Goal: Task Accomplishment & Management: Use online tool/utility

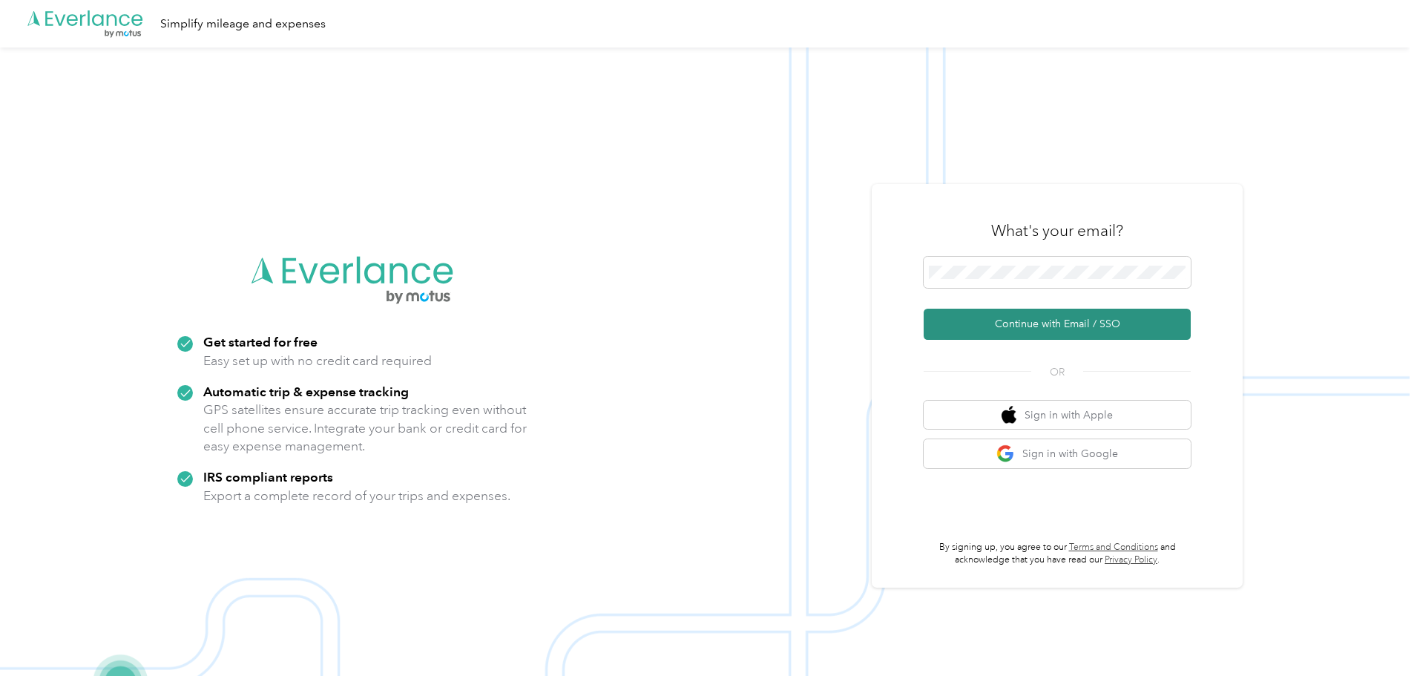
click at [978, 324] on button "Continue with Email / SSO" at bounding box center [1057, 324] width 267 height 31
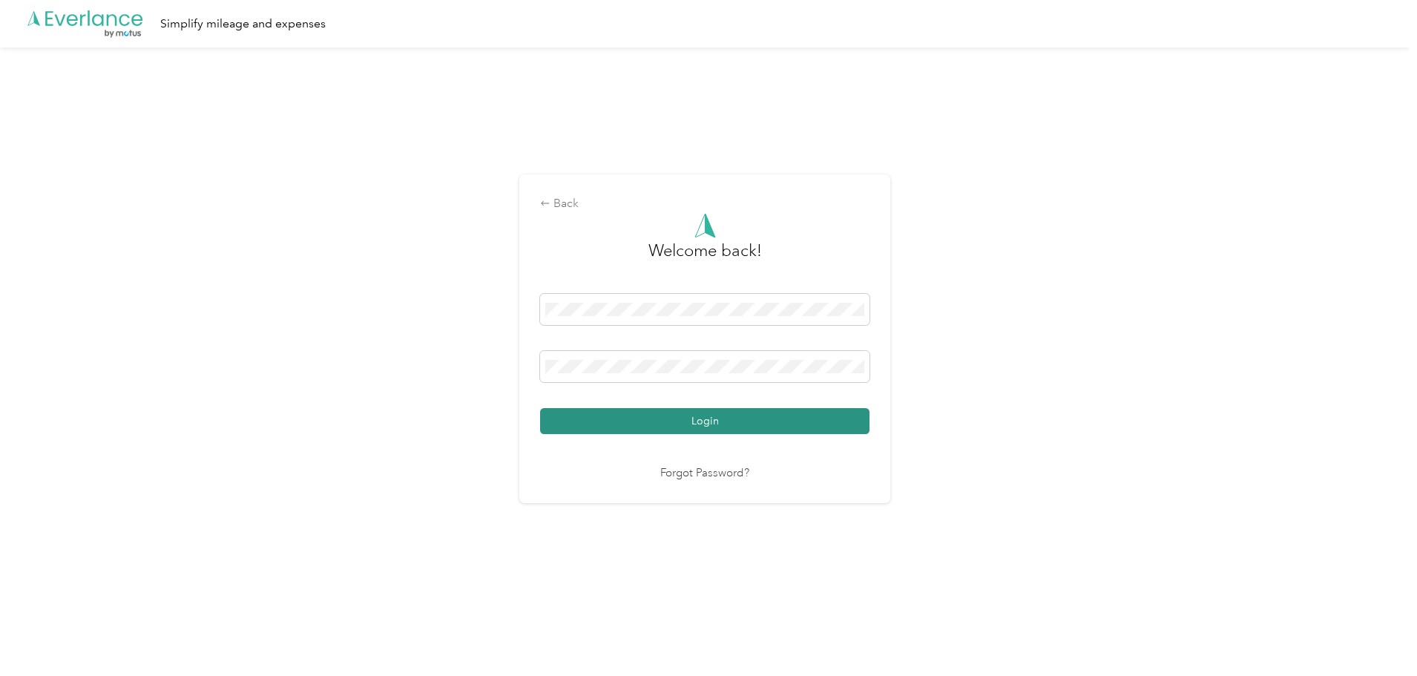
click at [628, 419] on button "Login" at bounding box center [704, 421] width 329 height 26
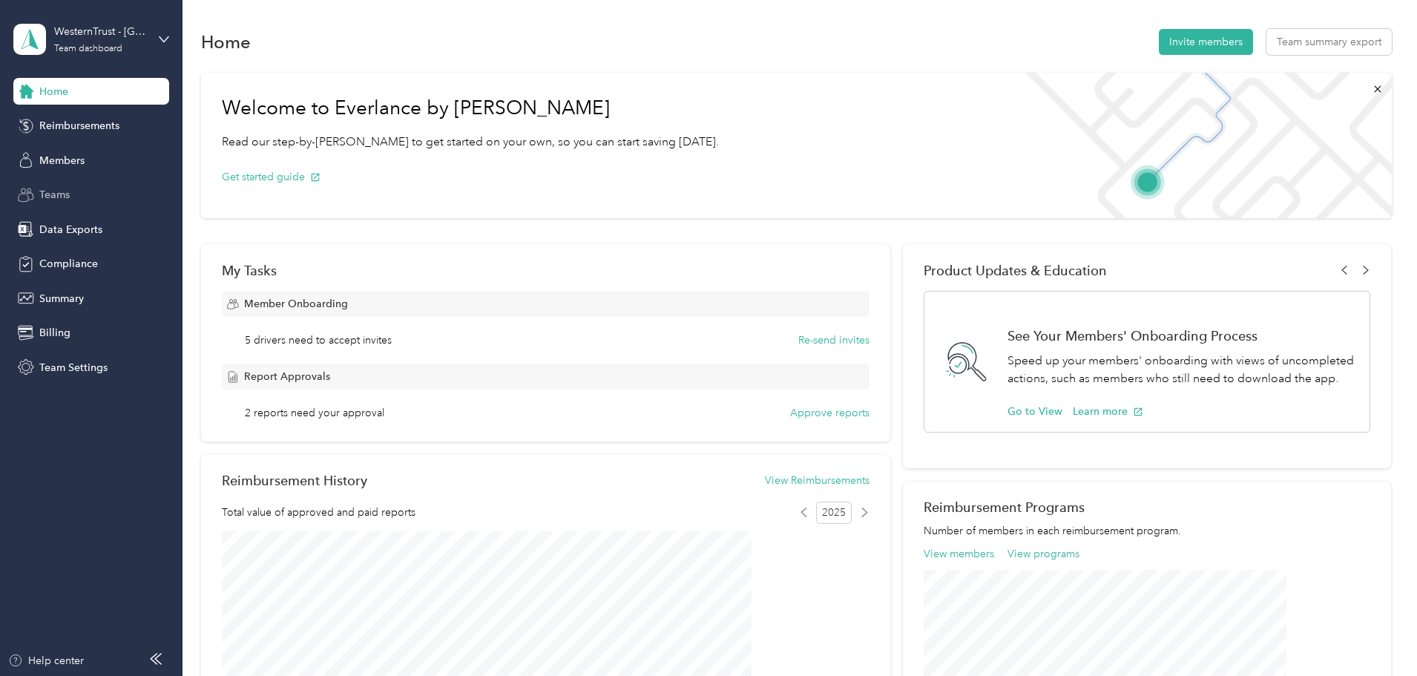
click at [79, 197] on div "Teams" at bounding box center [91, 195] width 156 height 27
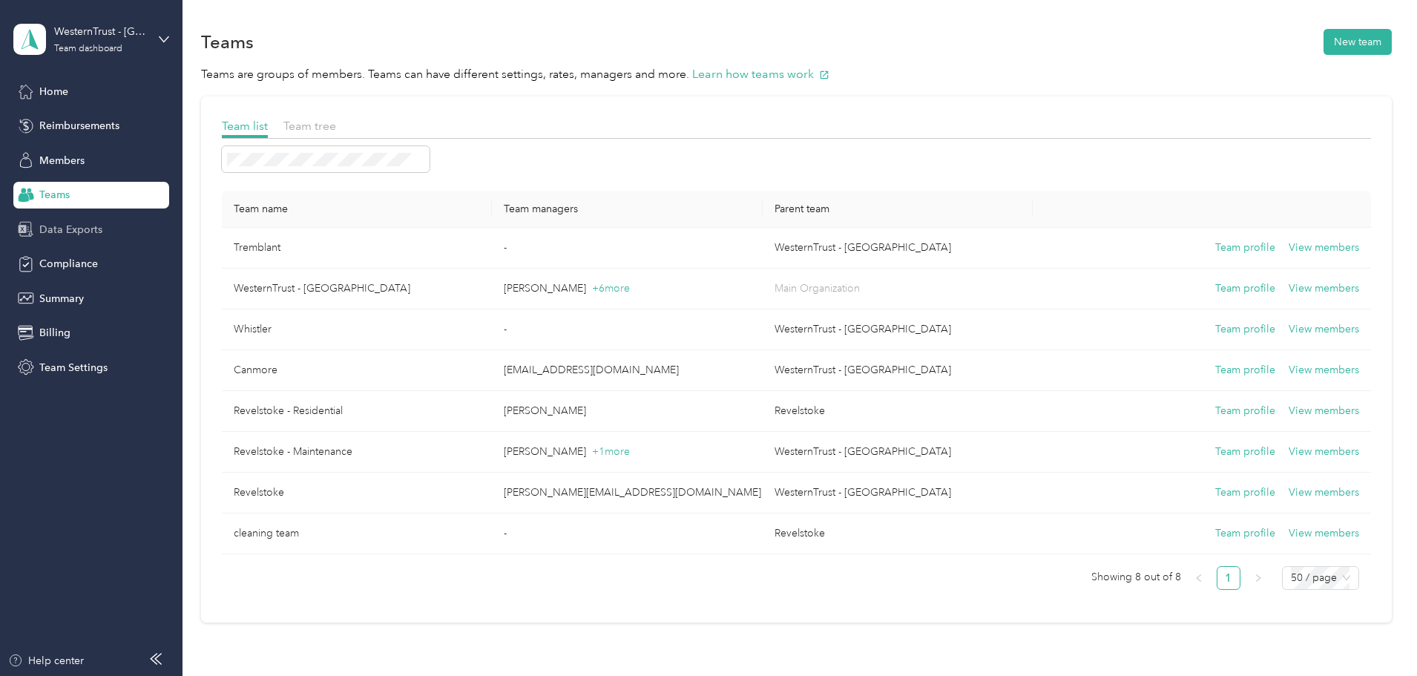
click at [79, 224] on span "Data Exports" at bounding box center [70, 230] width 63 height 16
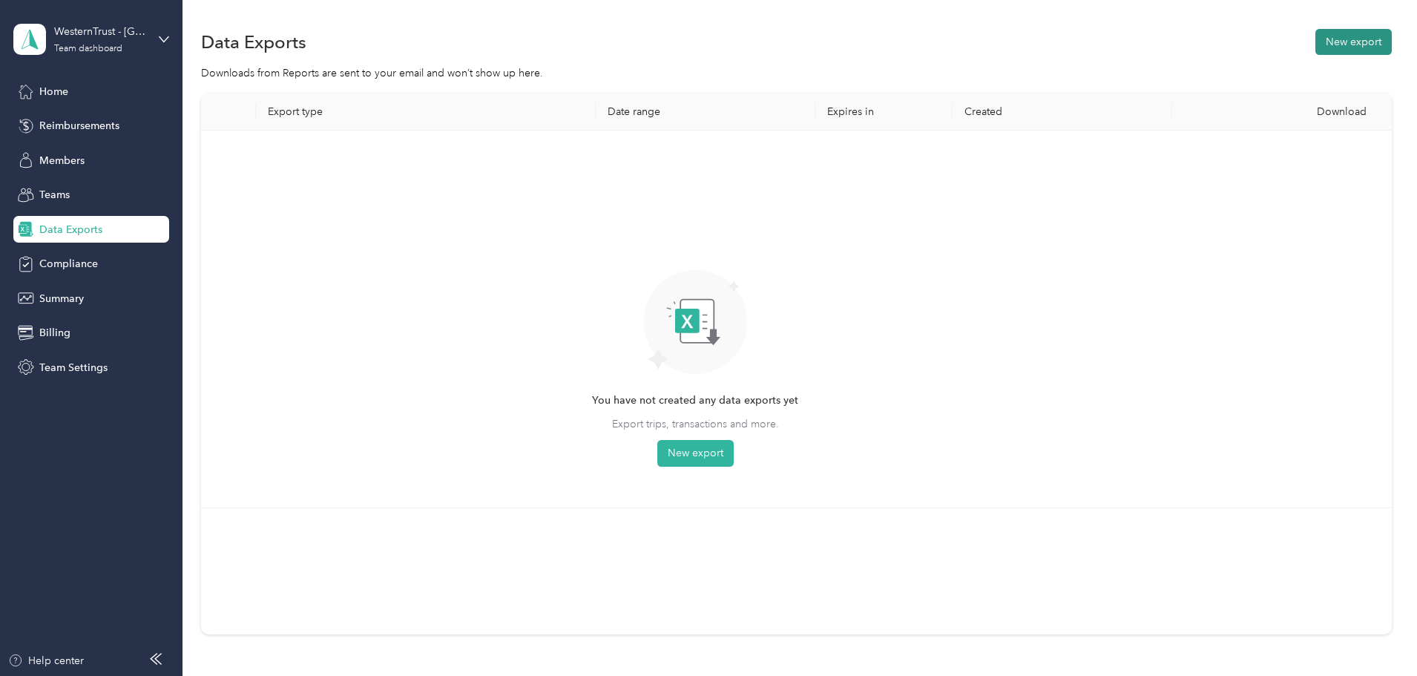
click at [1316, 37] on button "New export" at bounding box center [1354, 42] width 76 height 26
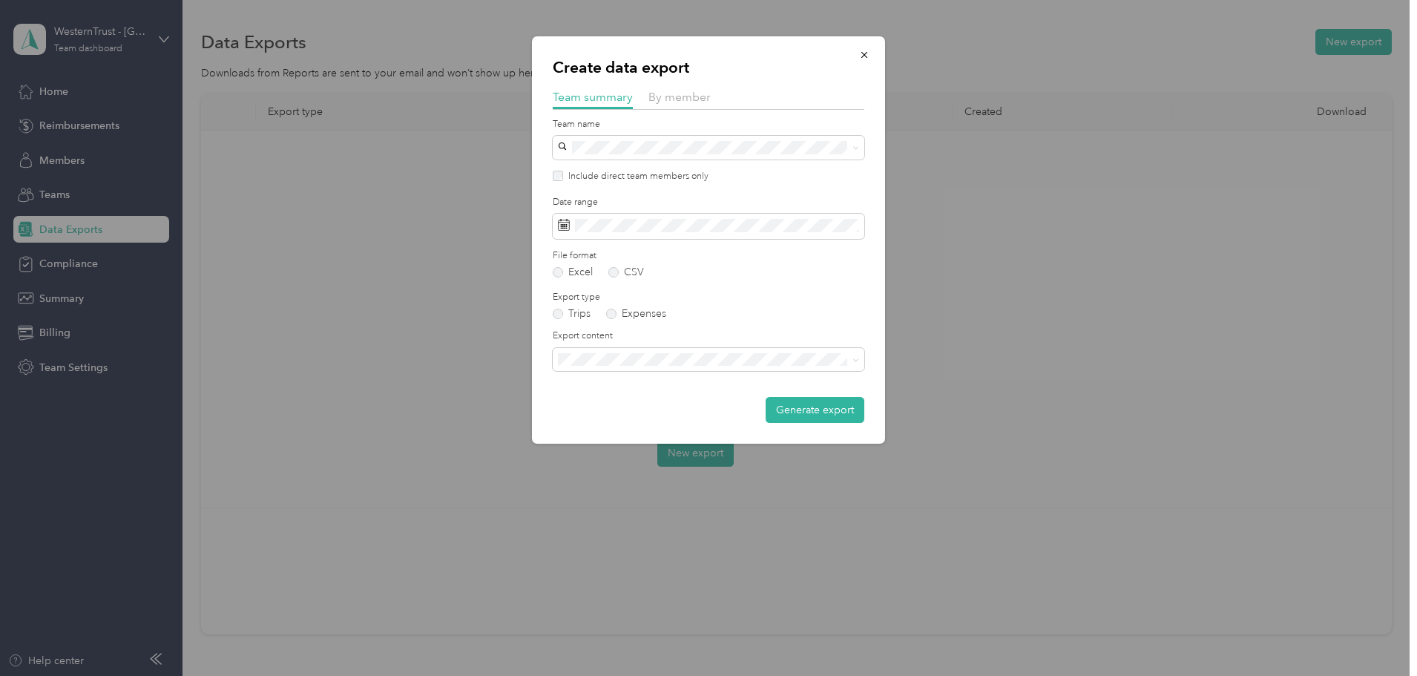
click at [682, 106] on div "By member" at bounding box center [680, 97] width 62 height 19
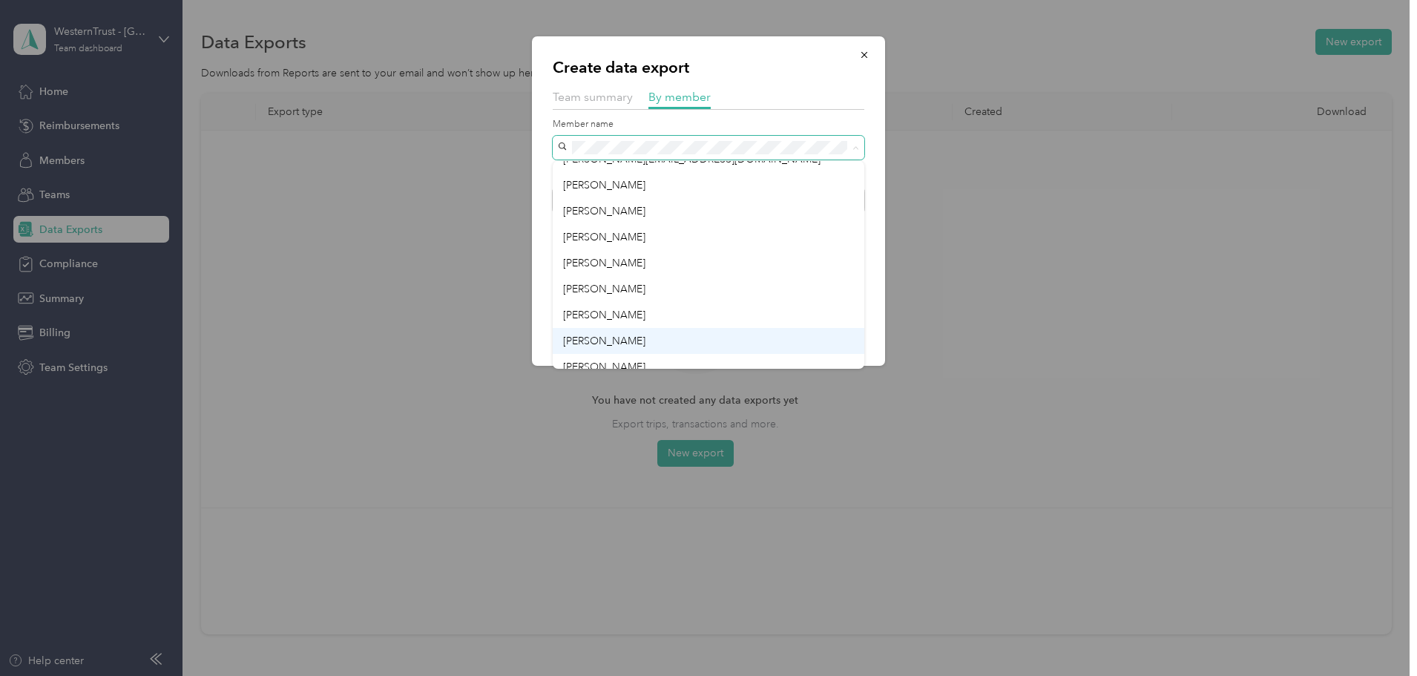
scroll to position [297, 0]
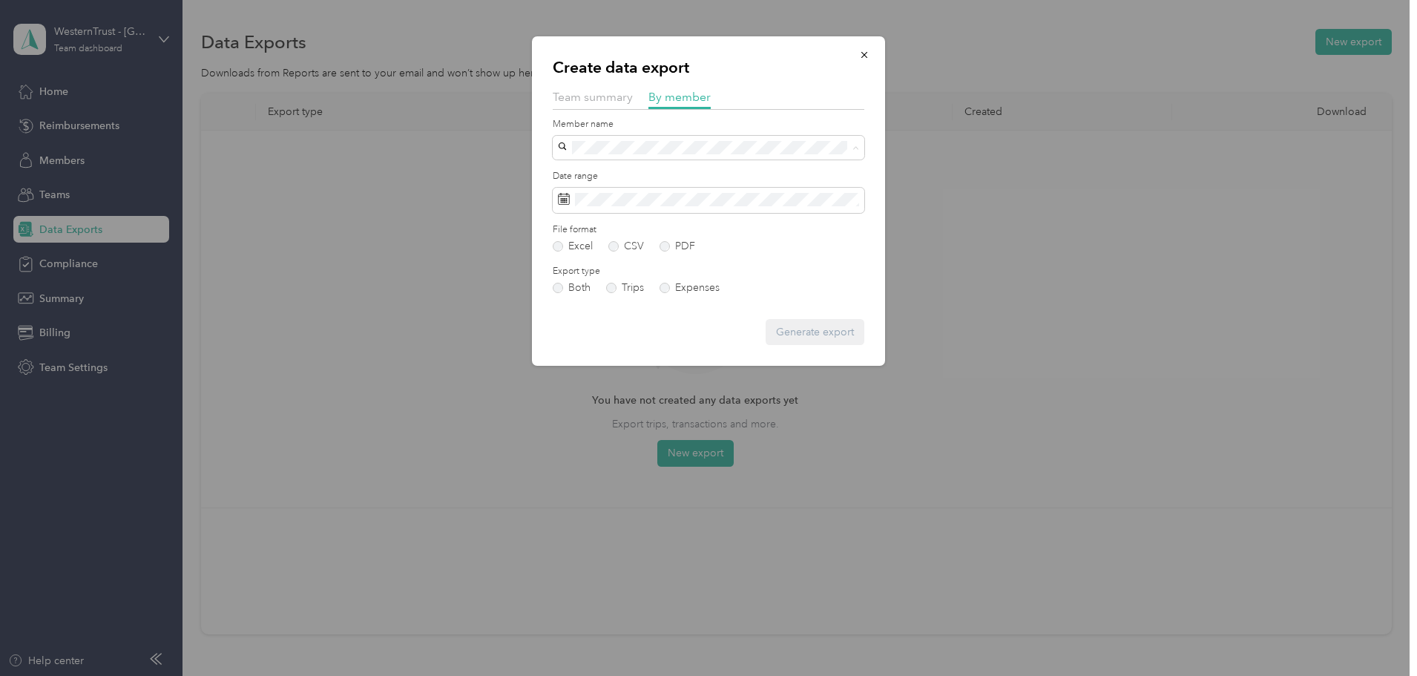
click at [574, 276] on span "[PERSON_NAME]" at bounding box center [604, 282] width 82 height 13
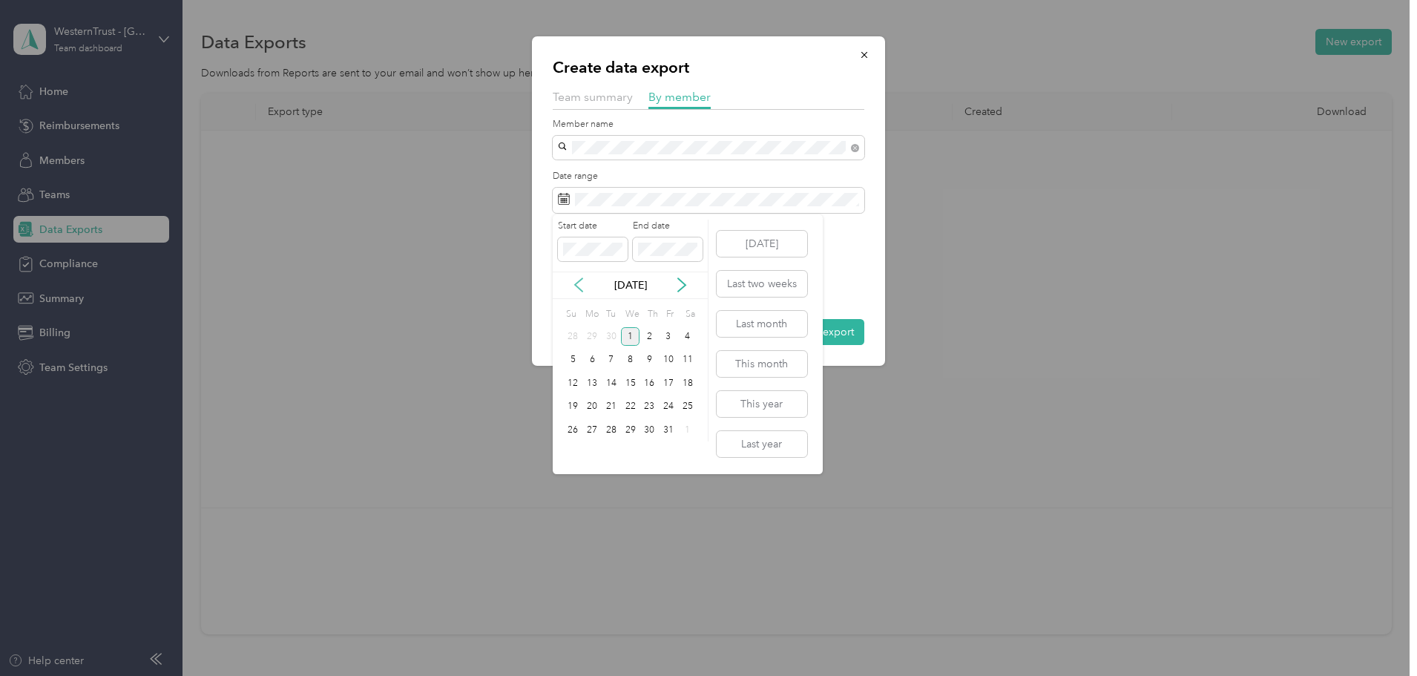
click at [577, 283] on icon at bounding box center [578, 284] width 7 height 13
click at [609, 384] on div "16" at bounding box center [611, 383] width 19 height 19
click at [614, 427] on div "30" at bounding box center [611, 430] width 19 height 19
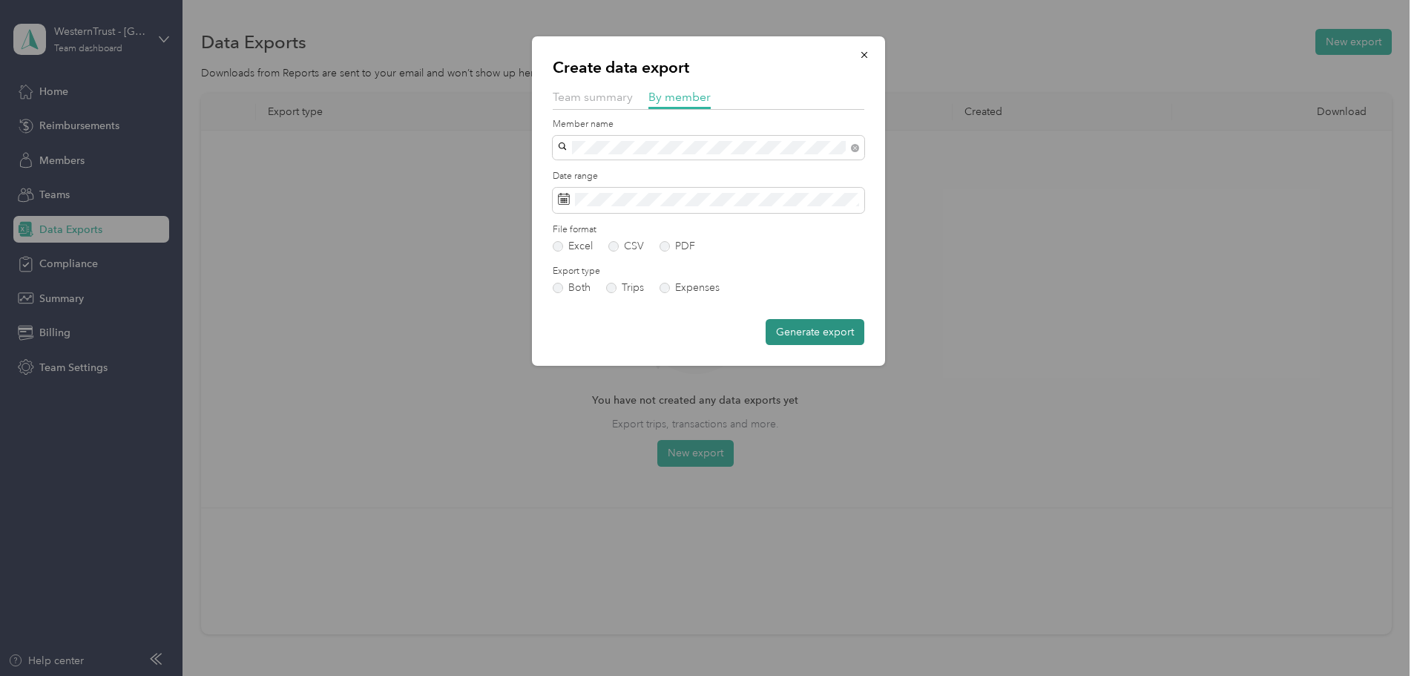
click at [827, 333] on button "Generate export" at bounding box center [815, 332] width 99 height 26
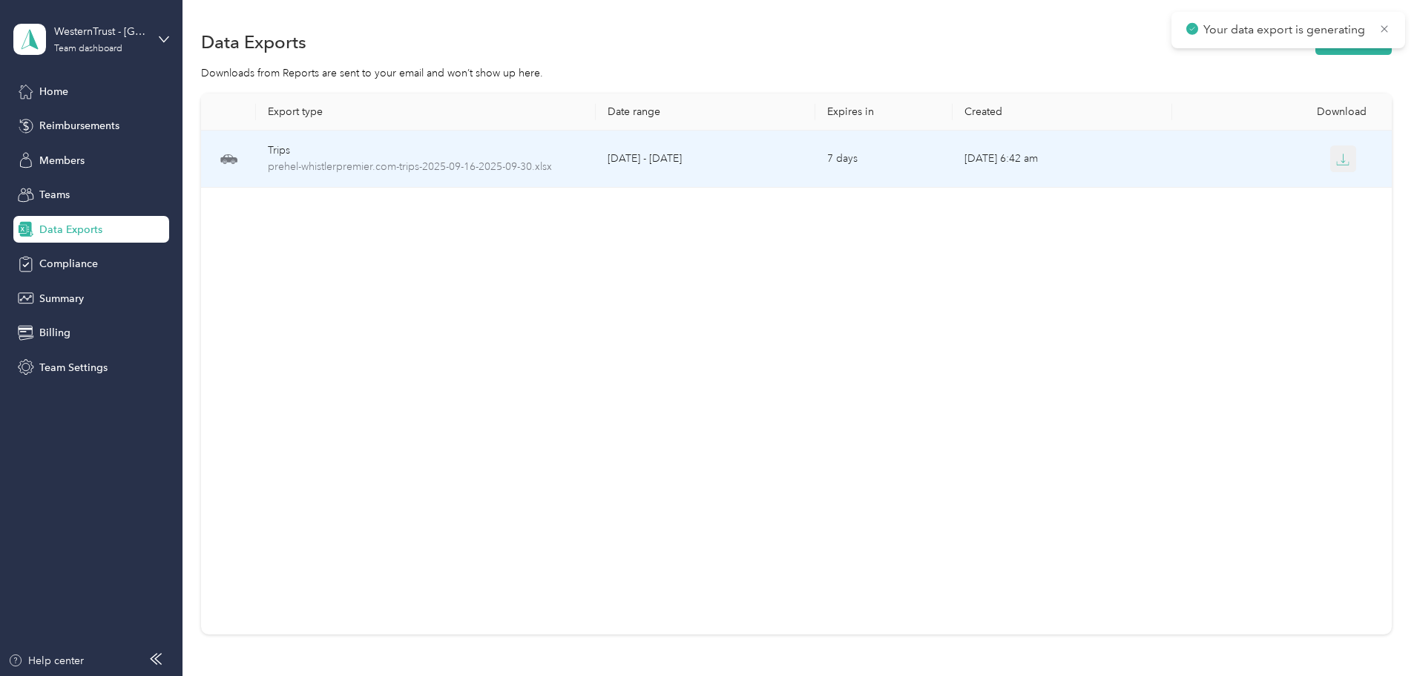
click at [1336, 160] on icon "button" at bounding box center [1342, 159] width 13 height 13
